Goal: Information Seeking & Learning: Check status

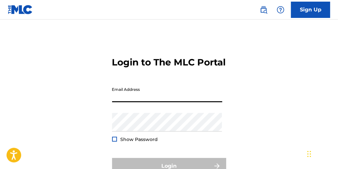
click at [124, 102] on input "Email Address" at bounding box center [167, 93] width 110 height 19
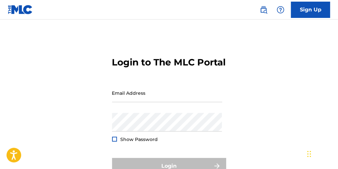
drag, startPoint x: 141, startPoint y: 121, endPoint x: 148, endPoint y: 121, distance: 7.5
click at [148, 113] on div "Email Address" at bounding box center [167, 98] width 110 height 29
click at [133, 102] on input "Email Address" at bounding box center [167, 93] width 110 height 19
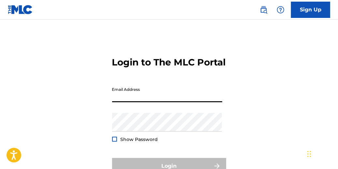
type input "[EMAIL_ADDRESS][DOMAIN_NAME]"
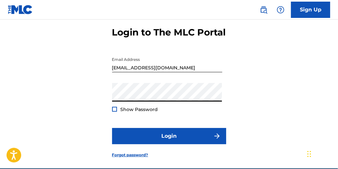
scroll to position [65, 0]
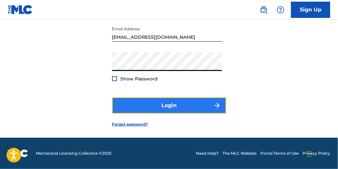
click at [161, 114] on button "Login" at bounding box center [169, 105] width 114 height 16
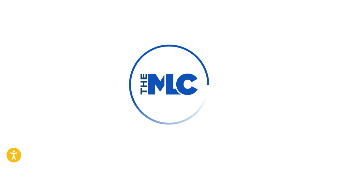
scroll to position [75, 0]
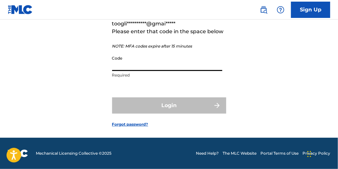
click at [152, 71] on input "Code" at bounding box center [167, 61] width 110 height 19
paste input "043712"
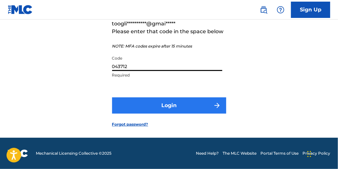
type input "043712"
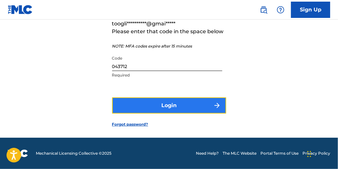
click at [151, 111] on button "Login" at bounding box center [169, 105] width 114 height 16
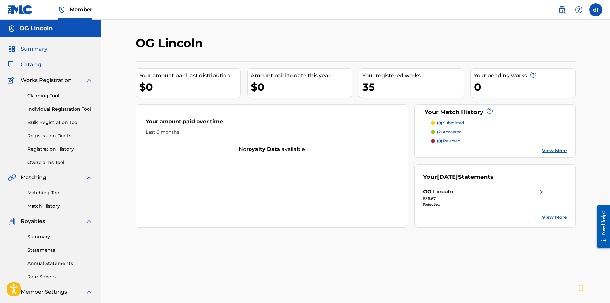
click at [36, 63] on span "Catalog" at bounding box center [31, 65] width 21 height 8
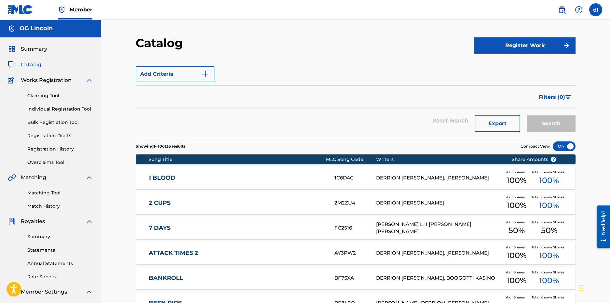
click at [36, 55] on div "Summary Catalog Works Registration Claiming Tool Individual Registration Tool B…" at bounding box center [50, 204] width 101 height 335
click at [36, 45] on div "Summary Catalog Works Registration Claiming Tool Individual Registration Tool B…" at bounding box center [50, 204] width 101 height 335
click at [34, 52] on span "Summary" at bounding box center [34, 49] width 26 height 8
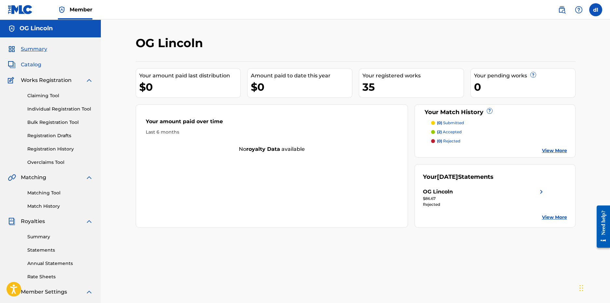
click at [35, 66] on span "Catalog" at bounding box center [31, 65] width 21 height 8
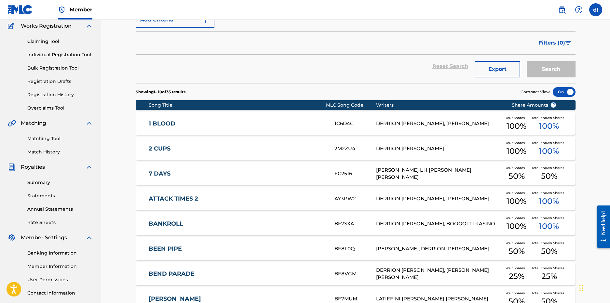
scroll to position [97, 0]
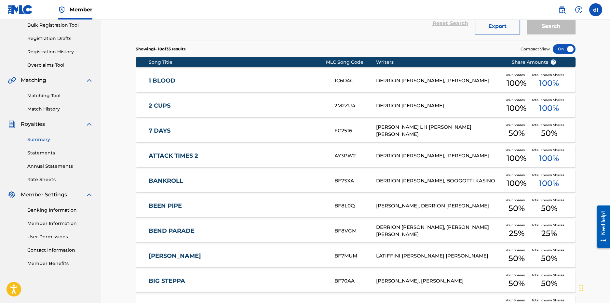
click at [39, 140] on link "Summary" at bounding box center [60, 139] width 66 height 7
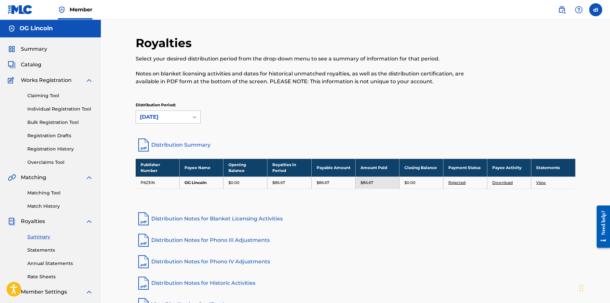
click at [177, 114] on div "[DATE]" at bounding box center [162, 117] width 45 height 8
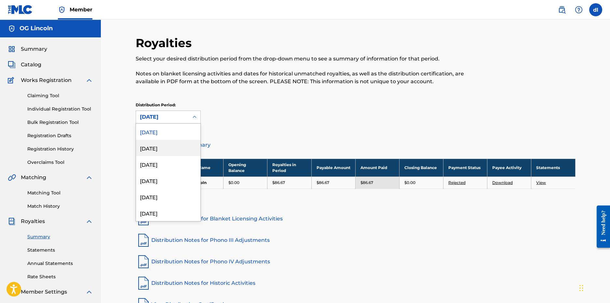
click at [169, 148] on div "[DATE]" at bounding box center [168, 148] width 64 height 16
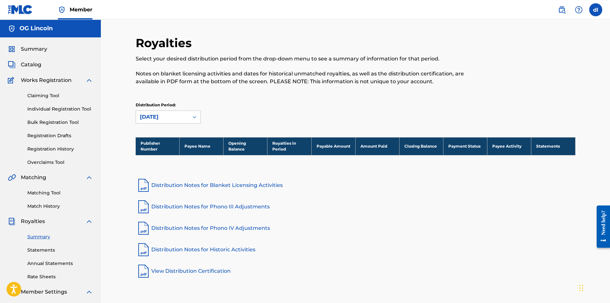
click at [177, 124] on div "Distribution Period: option [DATE], selected. [DATE]" at bounding box center [356, 115] width 440 height 27
click at [174, 121] on div "[DATE]" at bounding box center [162, 117] width 45 height 8
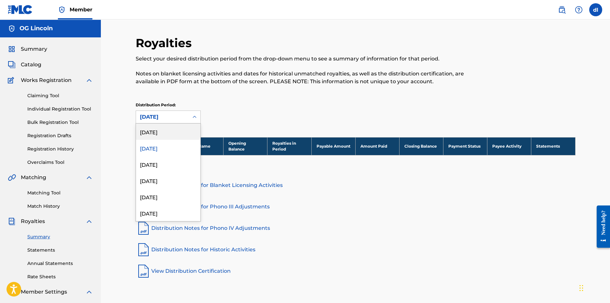
click at [170, 131] on div "[DATE]" at bounding box center [168, 132] width 64 height 16
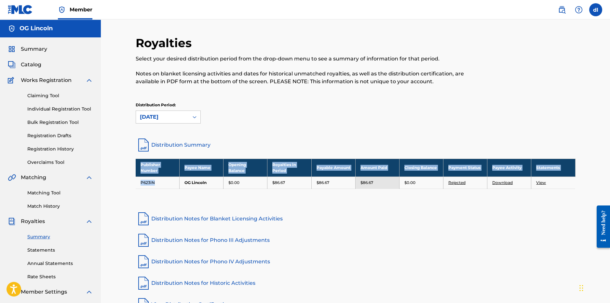
drag, startPoint x: 160, startPoint y: 181, endPoint x: 141, endPoint y: 167, distance: 23.2
click at [141, 167] on tbody "Publisher Number Payee Name Opening Balance Royalties in Period Payable Amount …" at bounding box center [356, 174] width 440 height 30
click at [155, 169] on td "P623IN" at bounding box center [158, 183] width 44 height 12
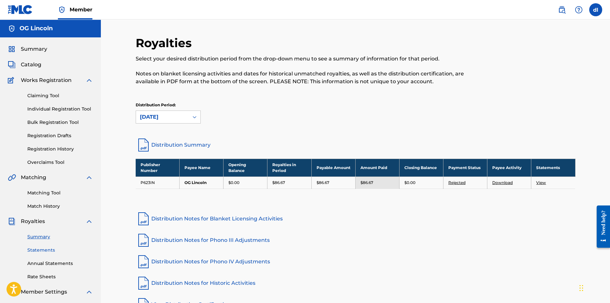
click at [44, 169] on link "Statements" at bounding box center [60, 250] width 66 height 7
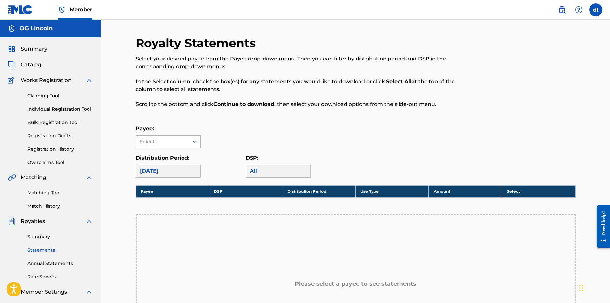
click at [179, 147] on div "Select..." at bounding box center [162, 142] width 53 height 12
click at [182, 160] on div "OG Lincoln" at bounding box center [168, 156] width 64 height 16
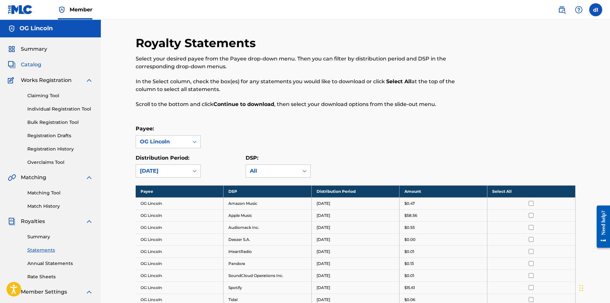
click at [28, 68] on span "Catalog" at bounding box center [31, 65] width 21 height 8
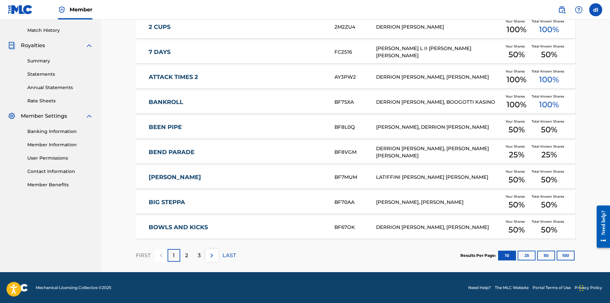
click at [187, 169] on p "2" at bounding box center [186, 256] width 3 height 8
